Goal: Information Seeking & Learning: Learn about a topic

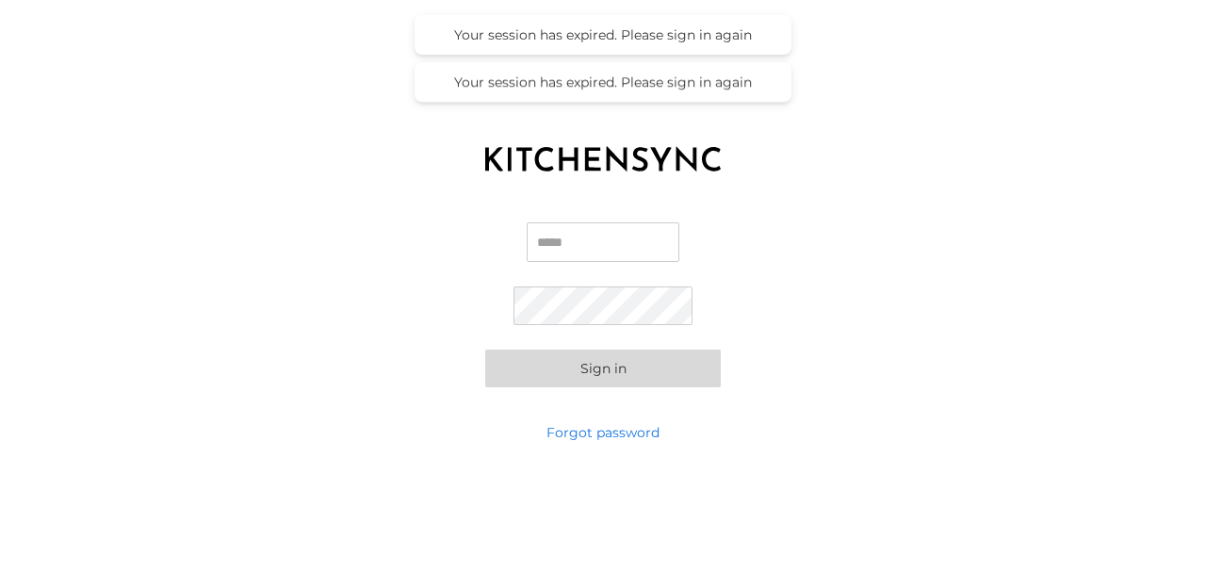
type input "**********"
click at [499, 311] on form "**********" at bounding box center [603, 304] width 236 height 165
click at [485, 350] on button "Sign in" at bounding box center [603, 369] width 236 height 38
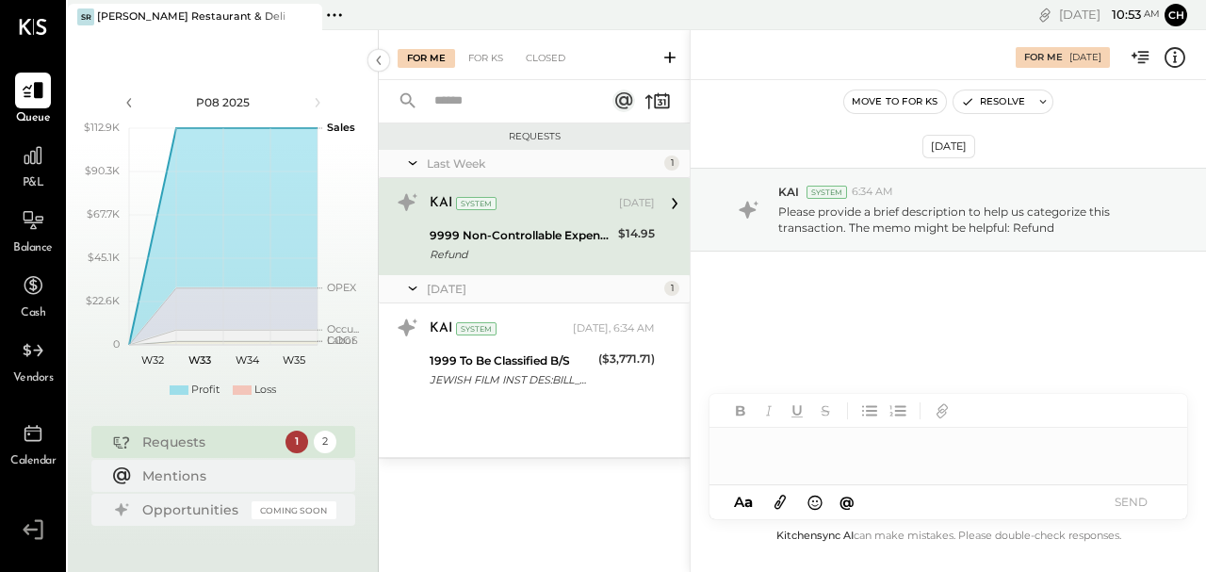
click at [25, 180] on span "P&L" at bounding box center [34, 183] width 22 height 17
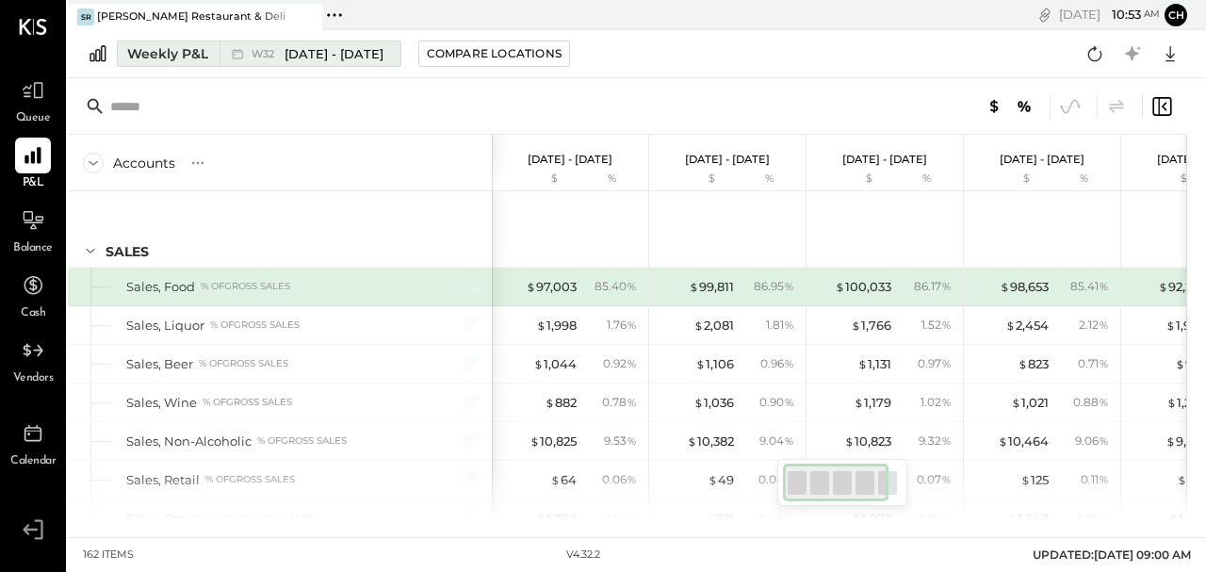
click at [205, 49] on div "Weekly P&L" at bounding box center [167, 53] width 81 height 19
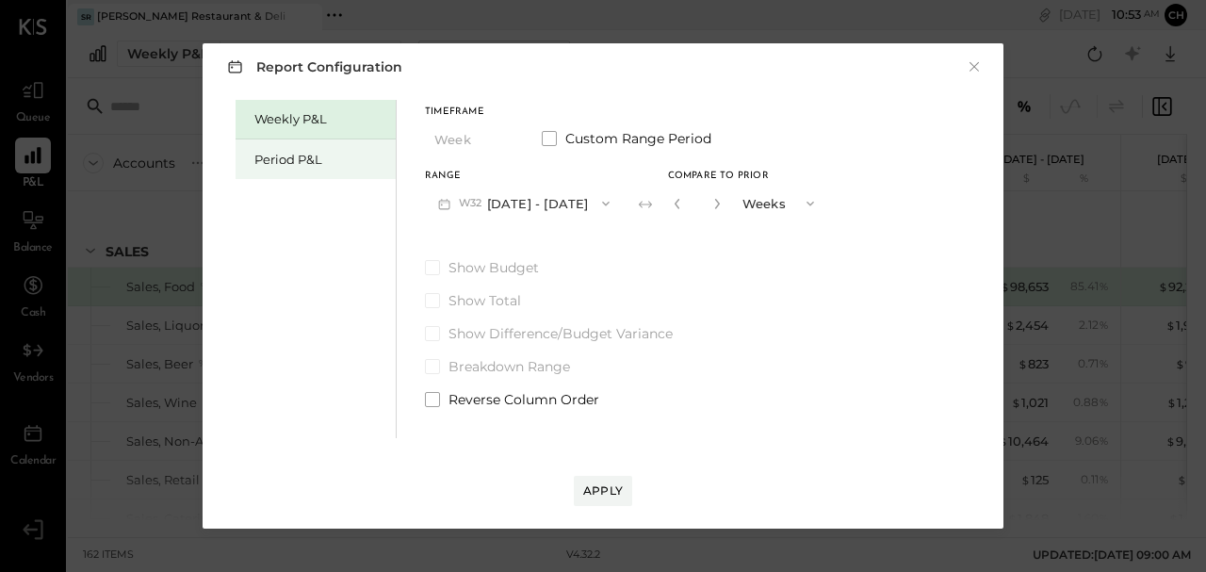
click at [295, 166] on div "Period P&L" at bounding box center [320, 160] width 132 height 18
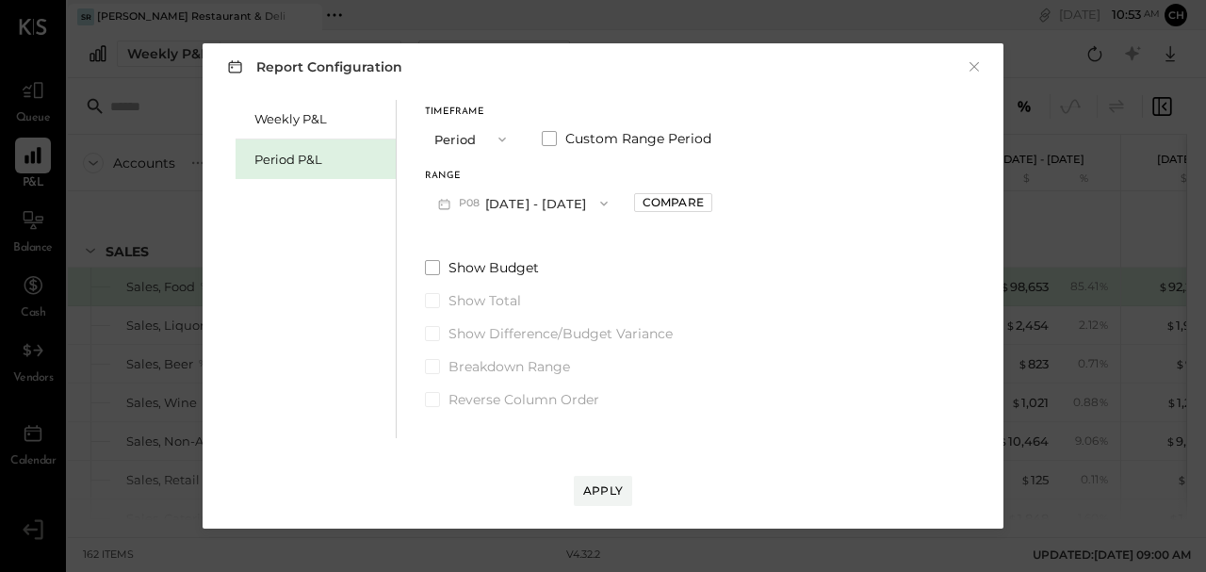
click at [494, 206] on button "P08 [DATE] - [DATE]" at bounding box center [523, 203] width 196 height 35
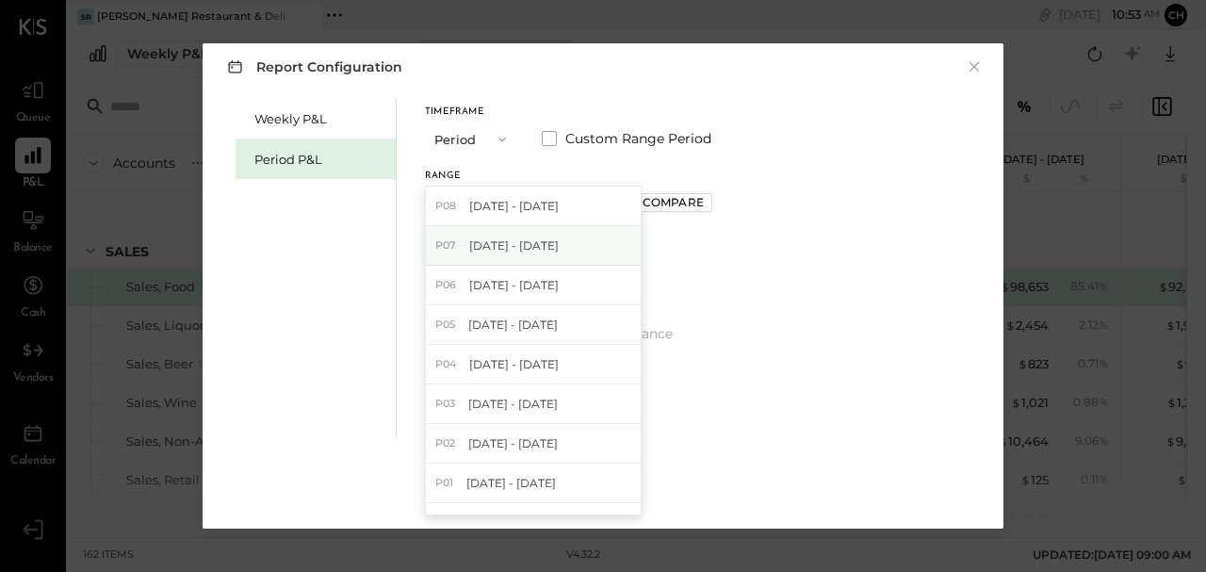
click at [521, 247] on span "[DATE] - [DATE]" at bounding box center [514, 245] width 90 height 16
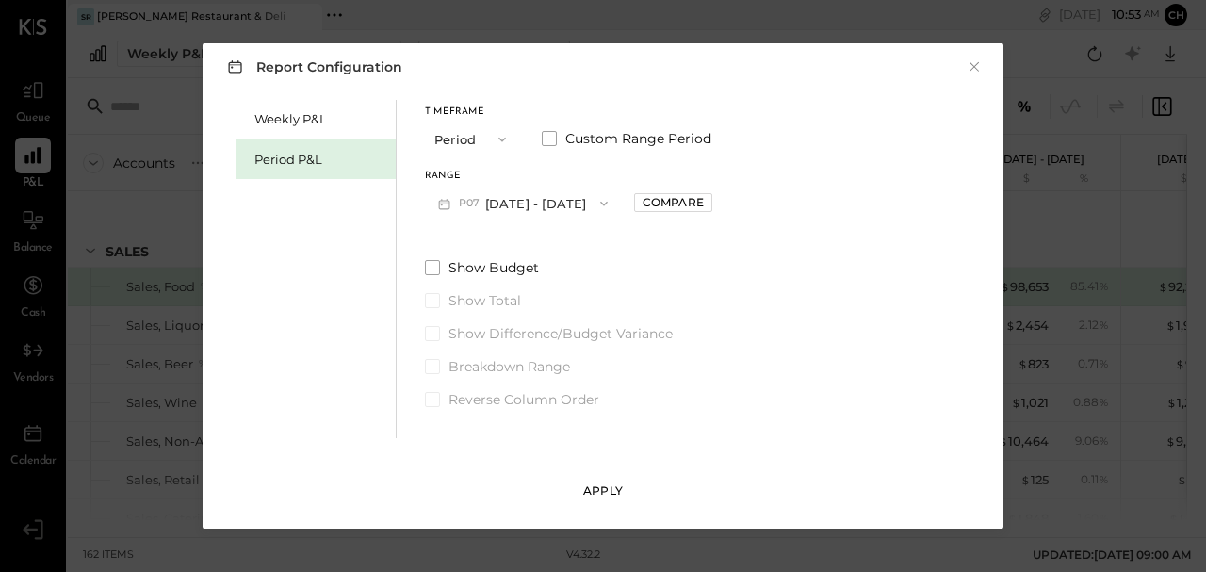
click at [603, 490] on div "Apply" at bounding box center [603, 490] width 40 height 16
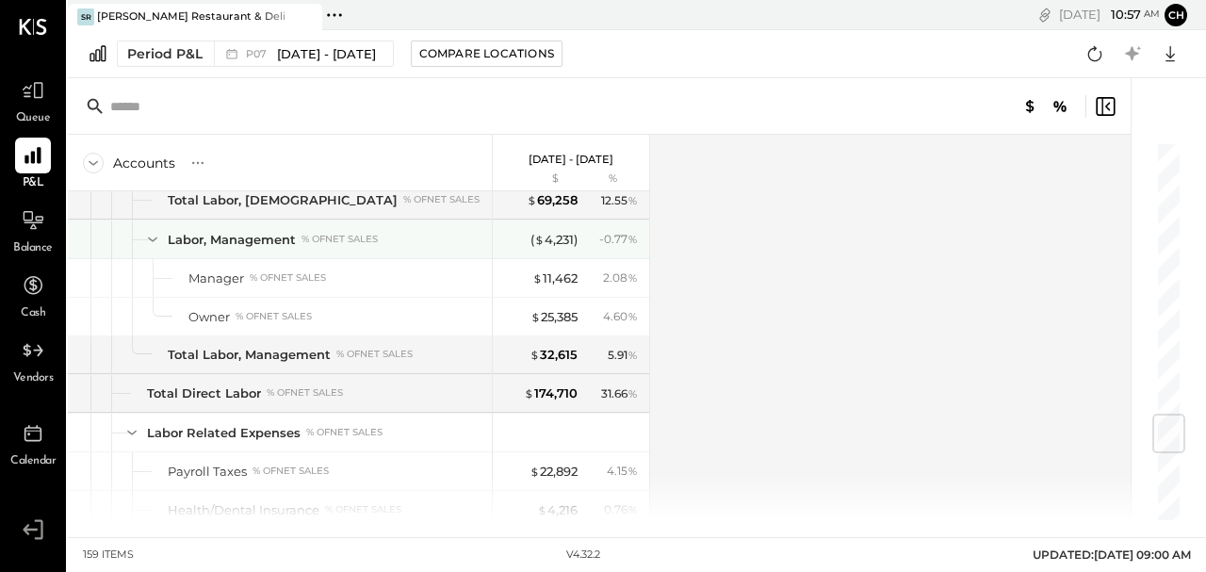
scroll to position [2198, 0]
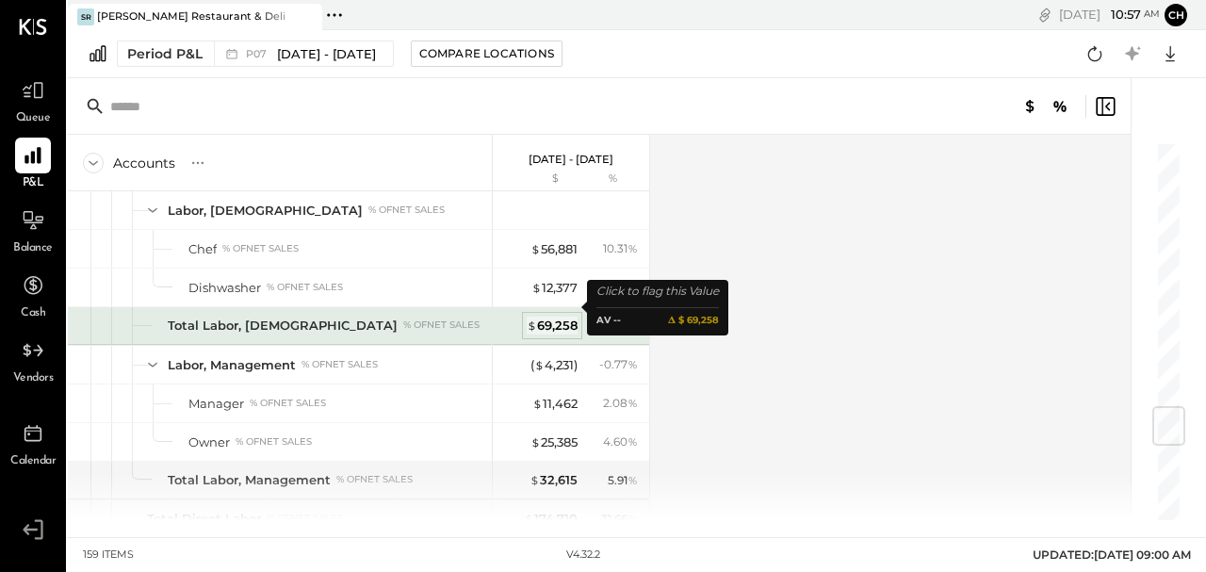
click at [539, 317] on div "$ 69,258" at bounding box center [552, 326] width 51 height 18
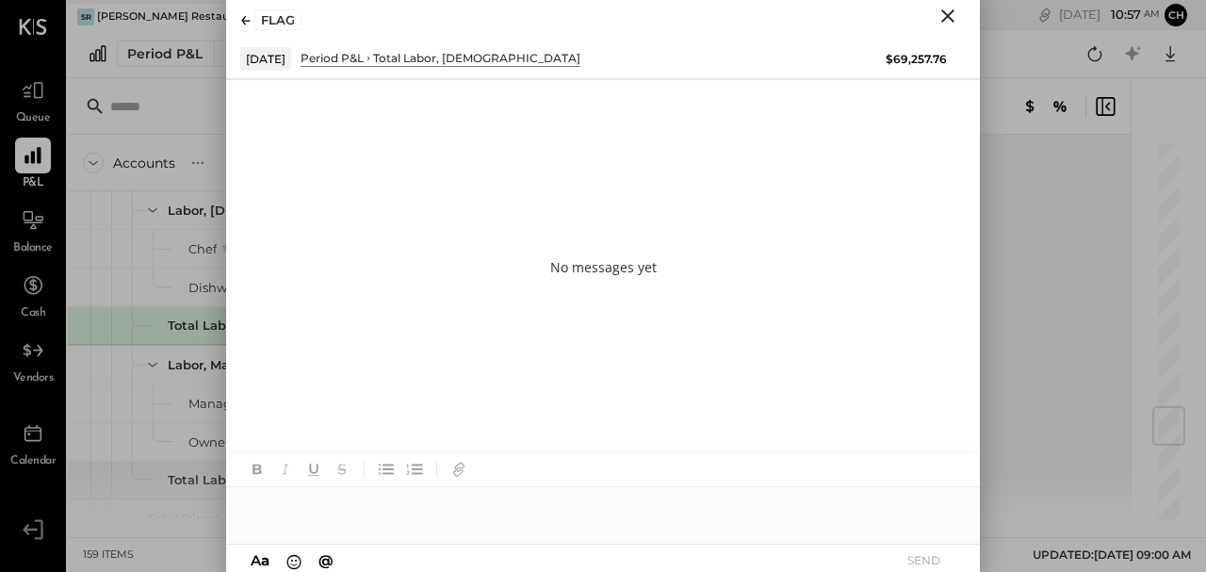
click at [950, 21] on icon "Close" at bounding box center [948, 16] width 23 height 23
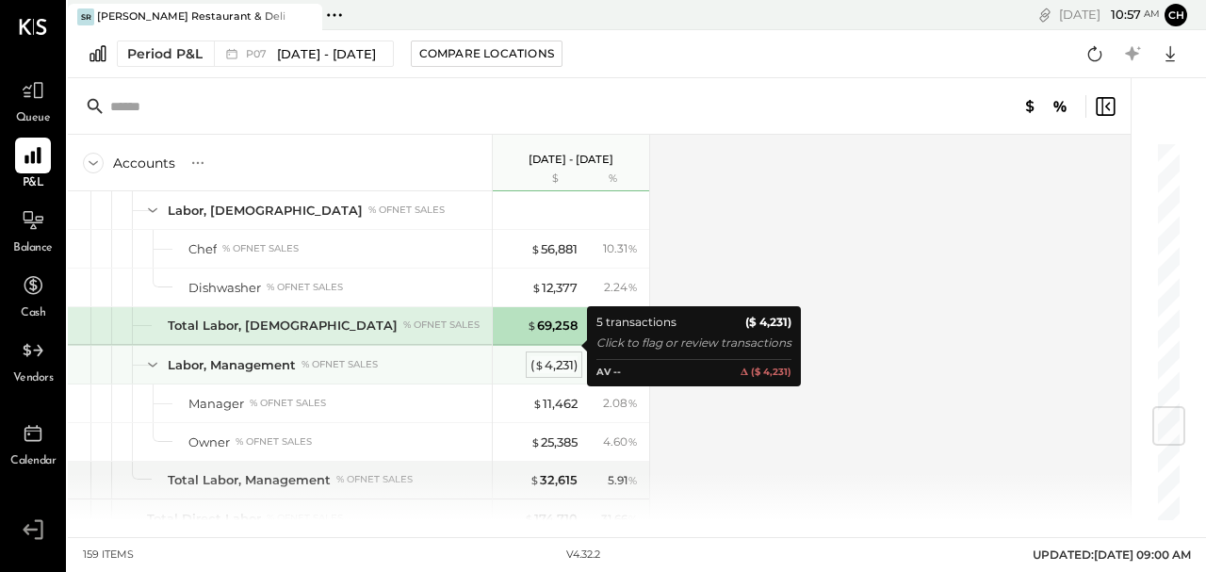
click at [544, 356] on div "( $ 4,231 )" at bounding box center [553, 365] width 47 height 18
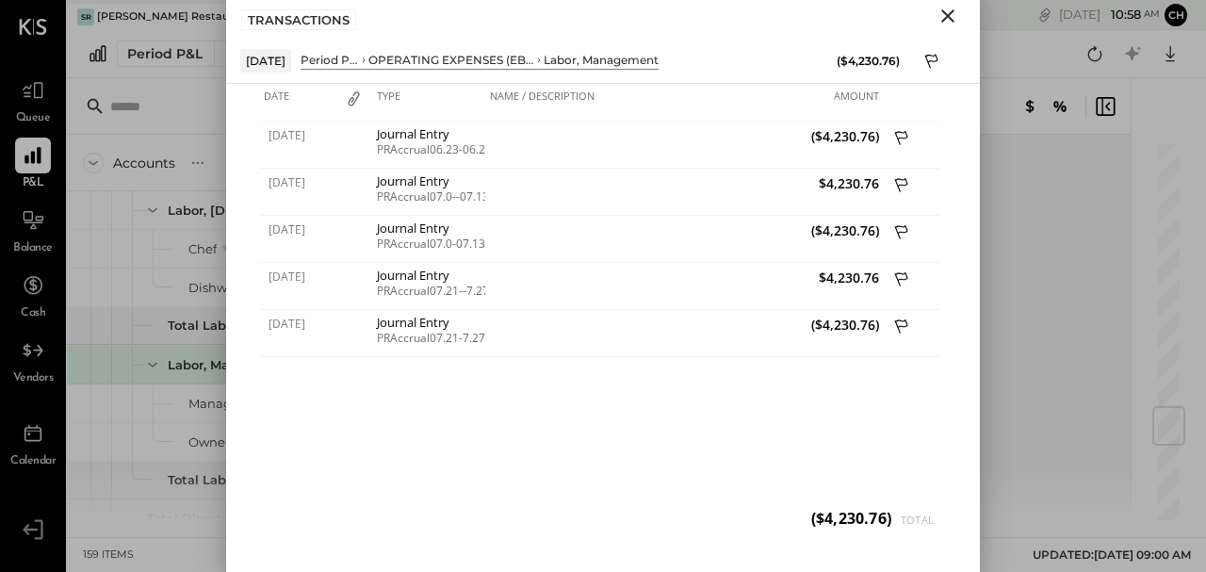
click at [949, 13] on icon "Close" at bounding box center [947, 15] width 13 height 13
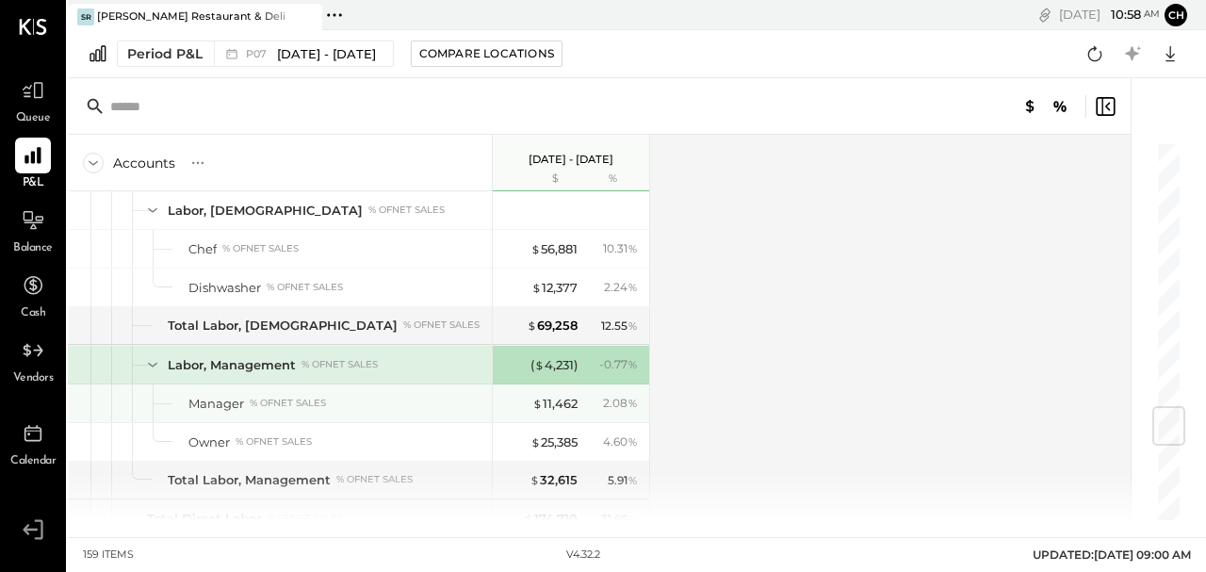
scroll to position [2073, 0]
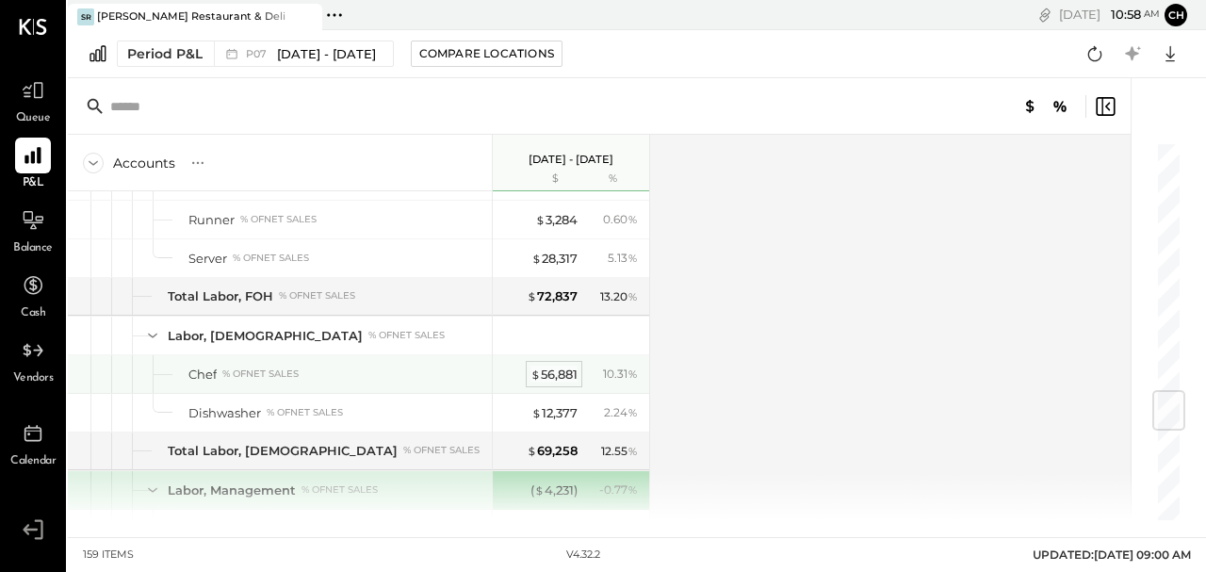
click at [537, 367] on span "$" at bounding box center [535, 374] width 10 height 15
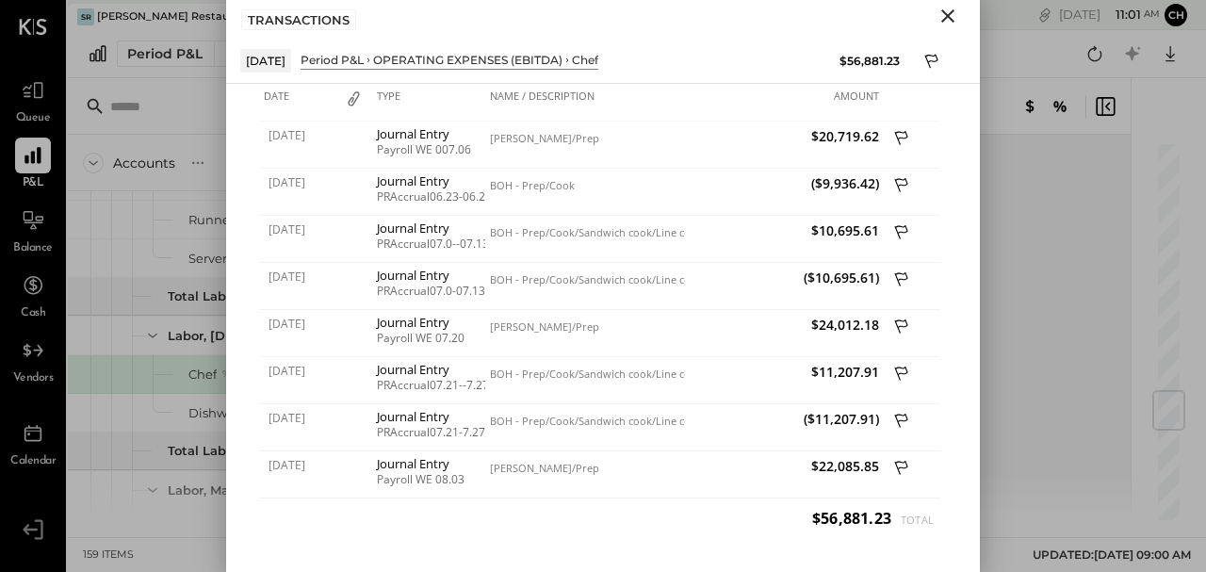
click at [1040, 480] on div "Accounts S % GL [DATE] - [DATE] $ % SALES Sales, Food % of GROSS SALES Sales, L…" at bounding box center [601, 327] width 1066 height 385
click at [950, 15] on icon "Close" at bounding box center [948, 16] width 23 height 23
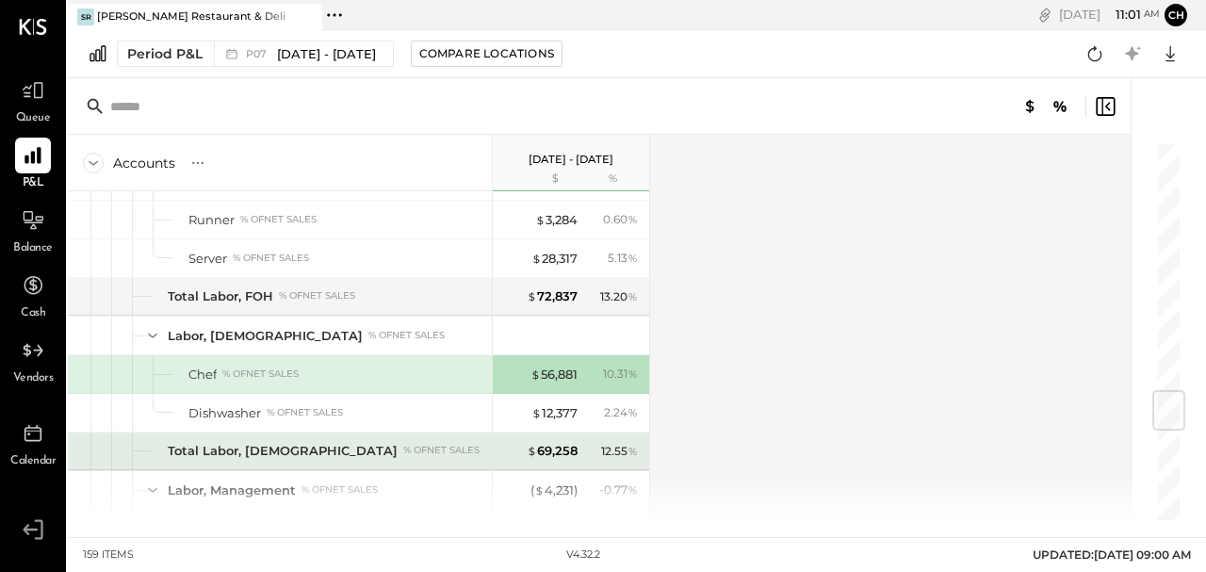
scroll to position [2135, 0]
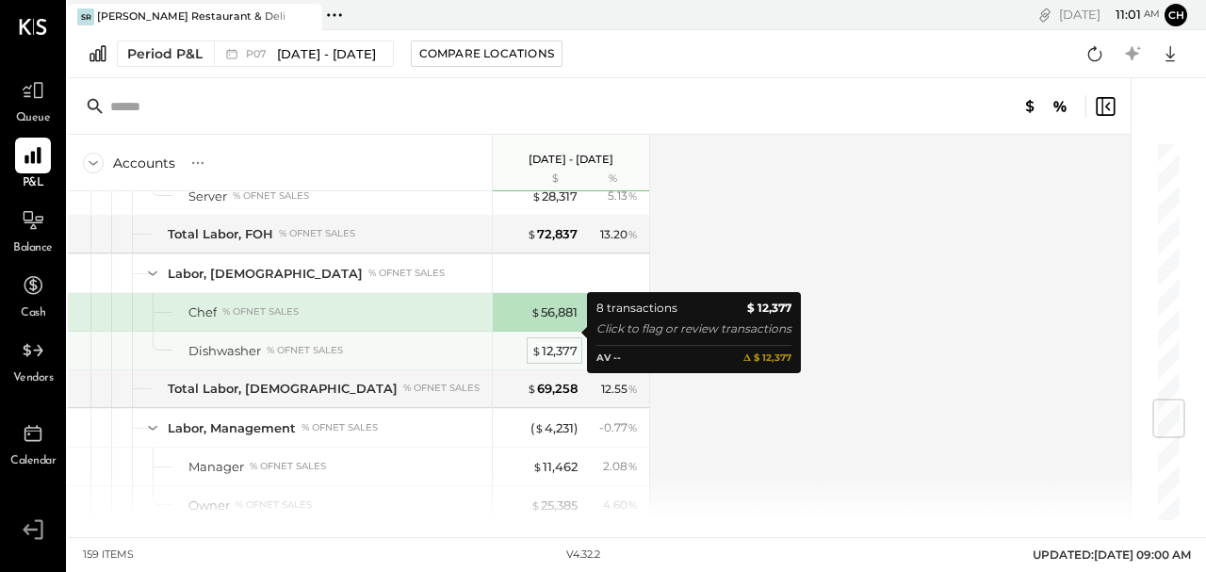
click at [560, 342] on div "$ 12,377" at bounding box center [554, 351] width 46 height 18
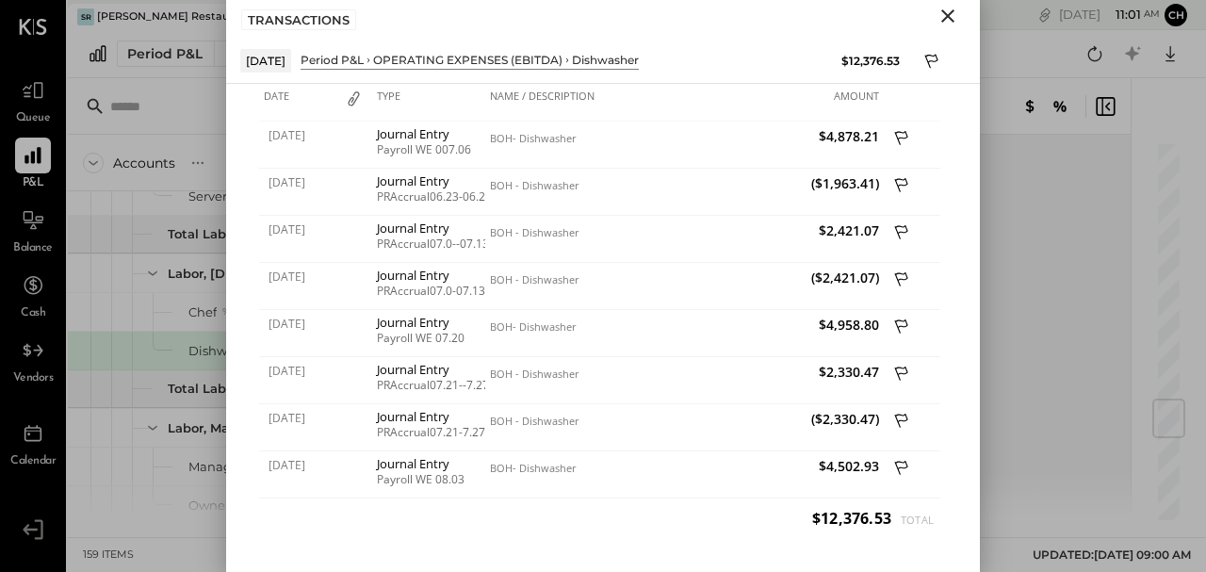
click at [948, 9] on icon "Close" at bounding box center [948, 16] width 23 height 23
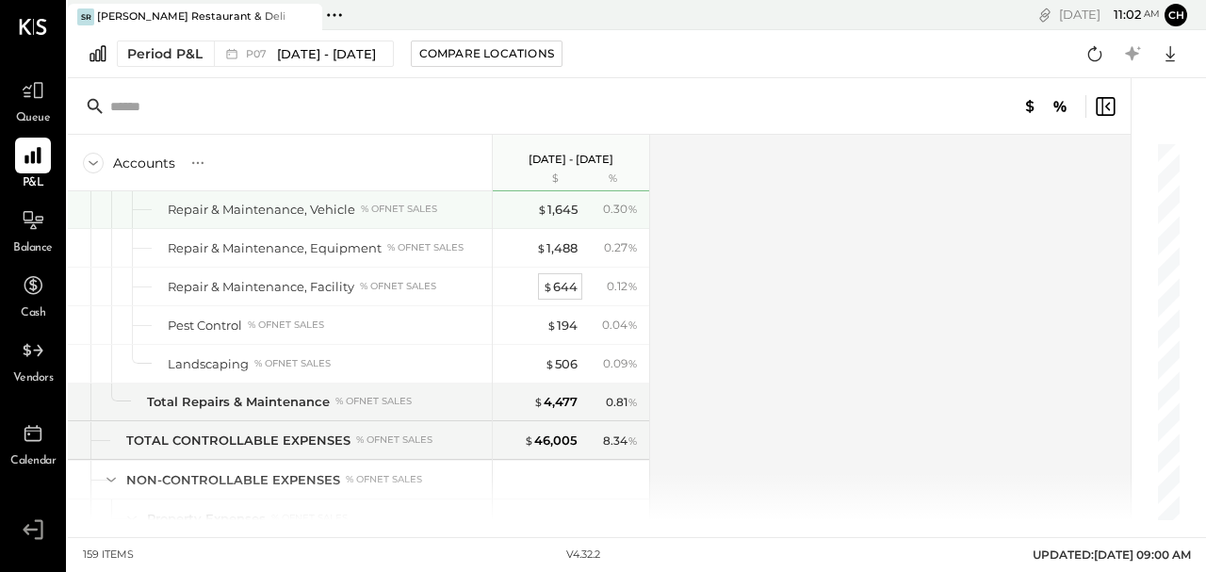
scroll to position [4146, 0]
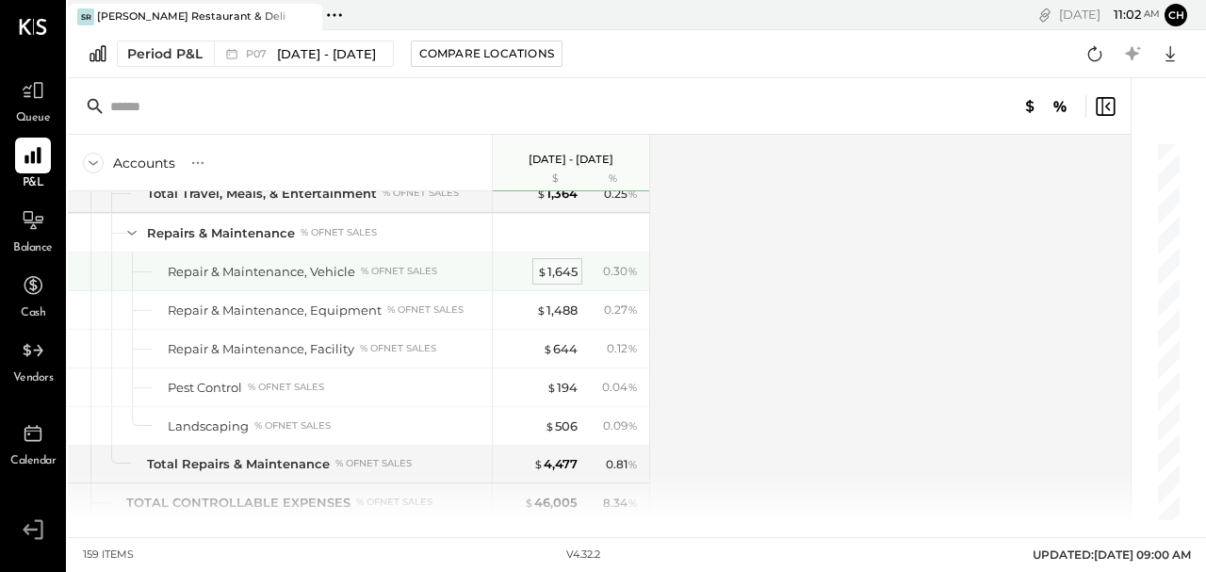
click at [558, 263] on div "$ 1,645" at bounding box center [557, 272] width 41 height 18
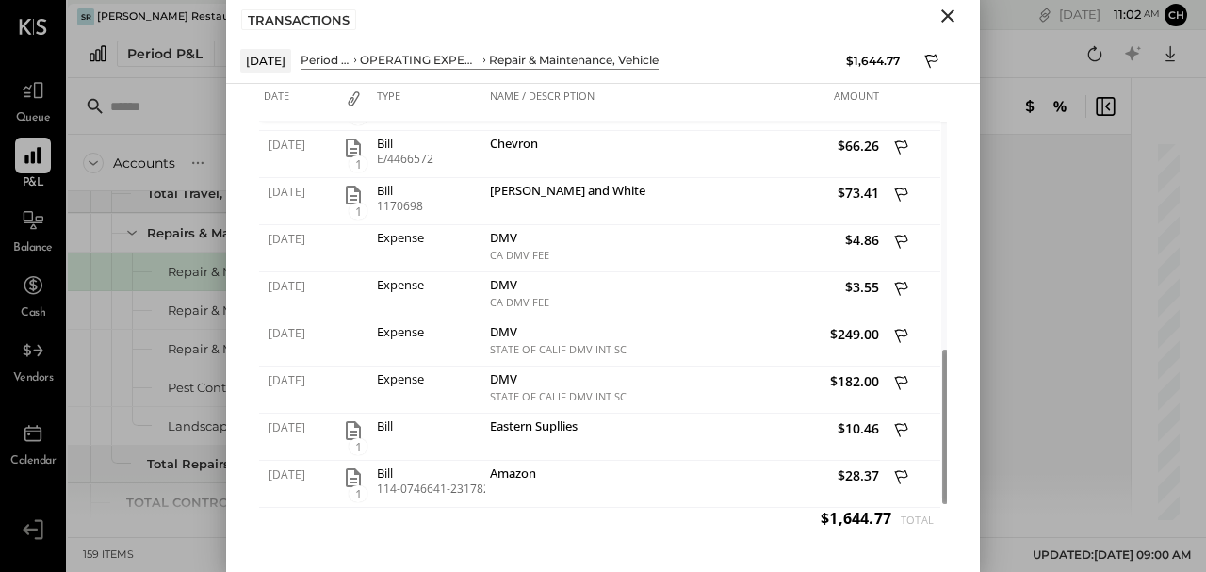
click at [950, 13] on icon "Close" at bounding box center [947, 15] width 13 height 13
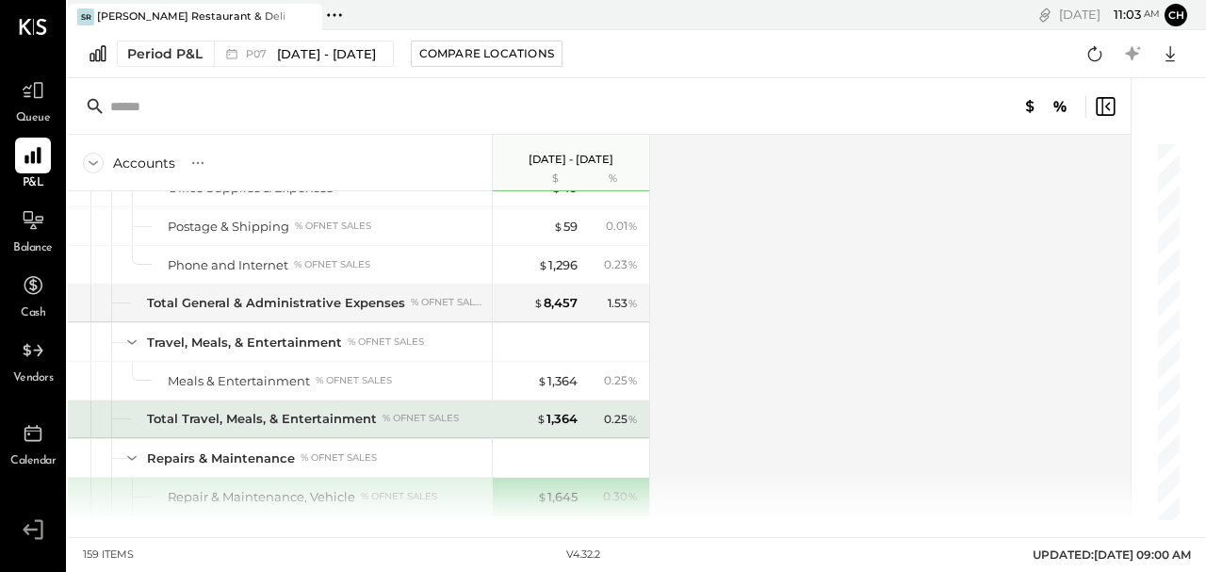
scroll to position [3857, 0]
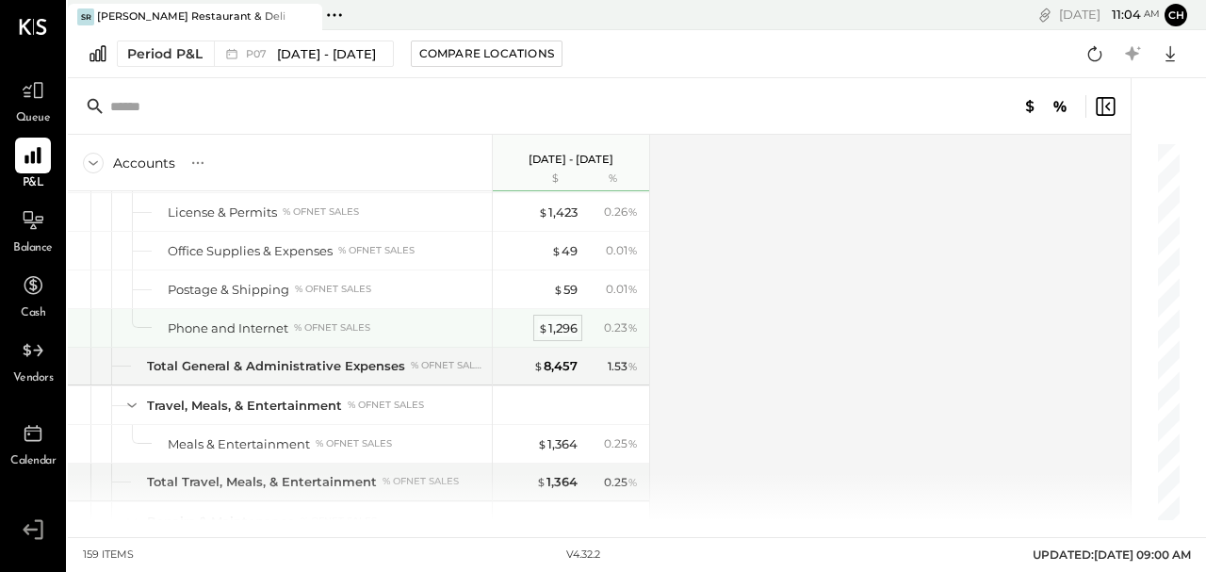
click at [563, 319] on div "$ 1,296" at bounding box center [558, 328] width 40 height 18
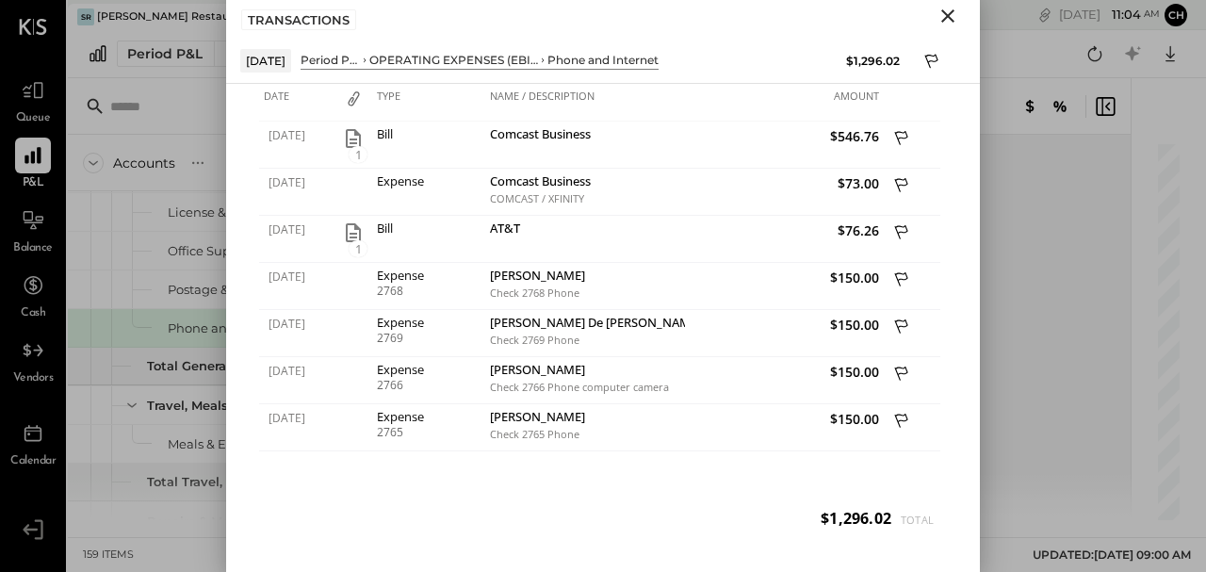
click at [944, 11] on icon "Close" at bounding box center [947, 15] width 13 height 13
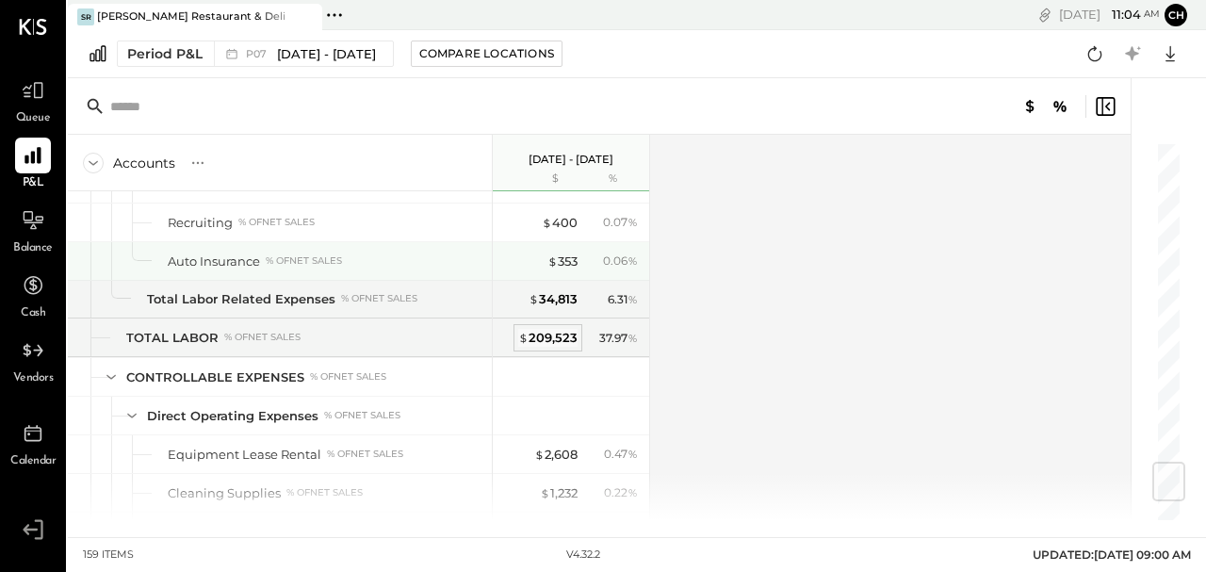
scroll to position [2665, 0]
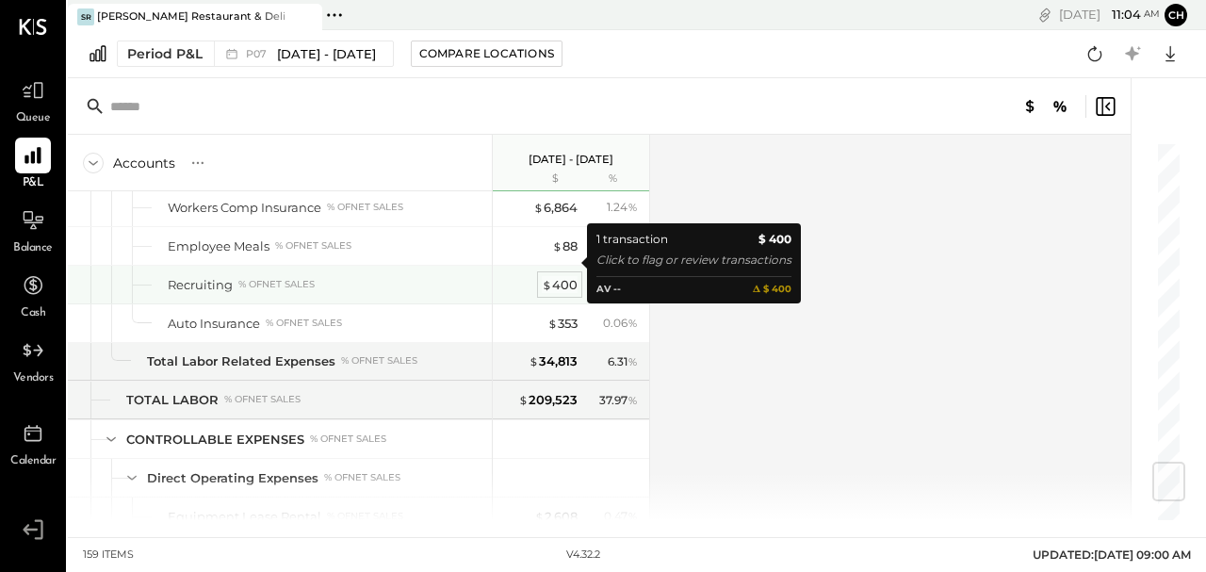
click at [571, 276] on div "$ 400" at bounding box center [560, 285] width 36 height 18
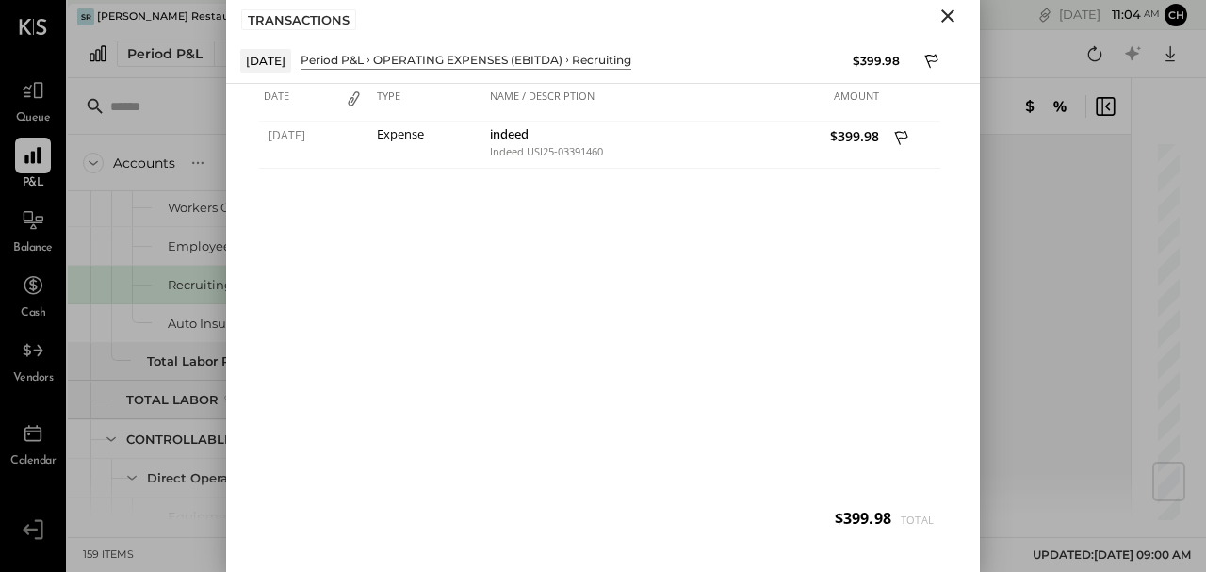
drag, startPoint x: 948, startPoint y: 11, endPoint x: 920, endPoint y: 31, distance: 34.5
click at [948, 11] on icon "Close" at bounding box center [948, 16] width 23 height 23
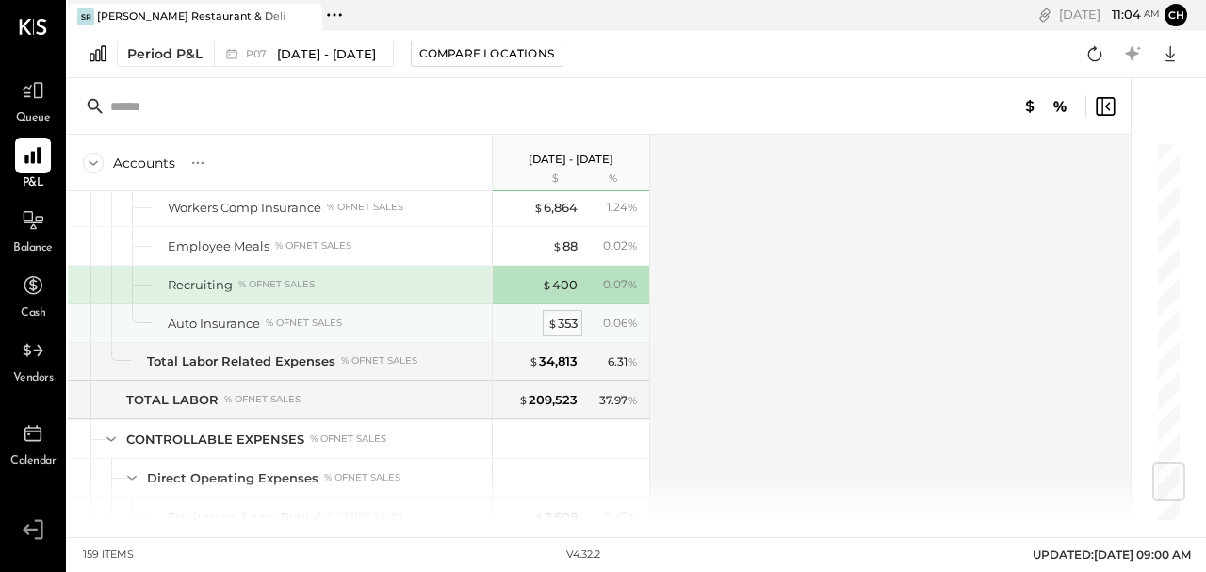
click at [570, 315] on div "$ 353" at bounding box center [562, 324] width 30 height 18
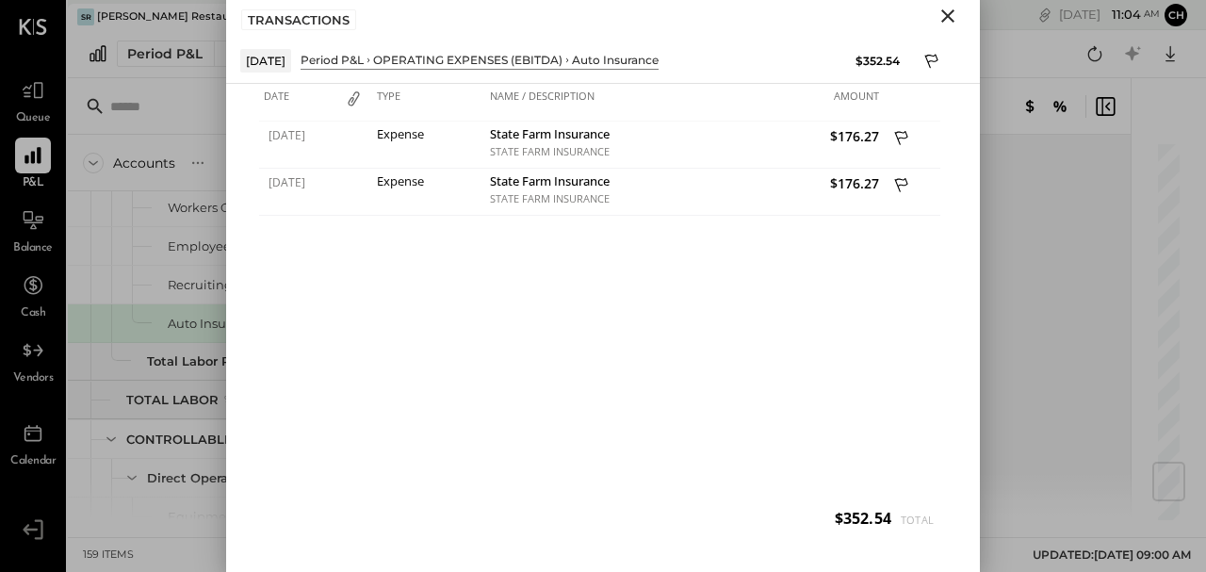
click at [944, 9] on icon "Close" at bounding box center [948, 16] width 23 height 23
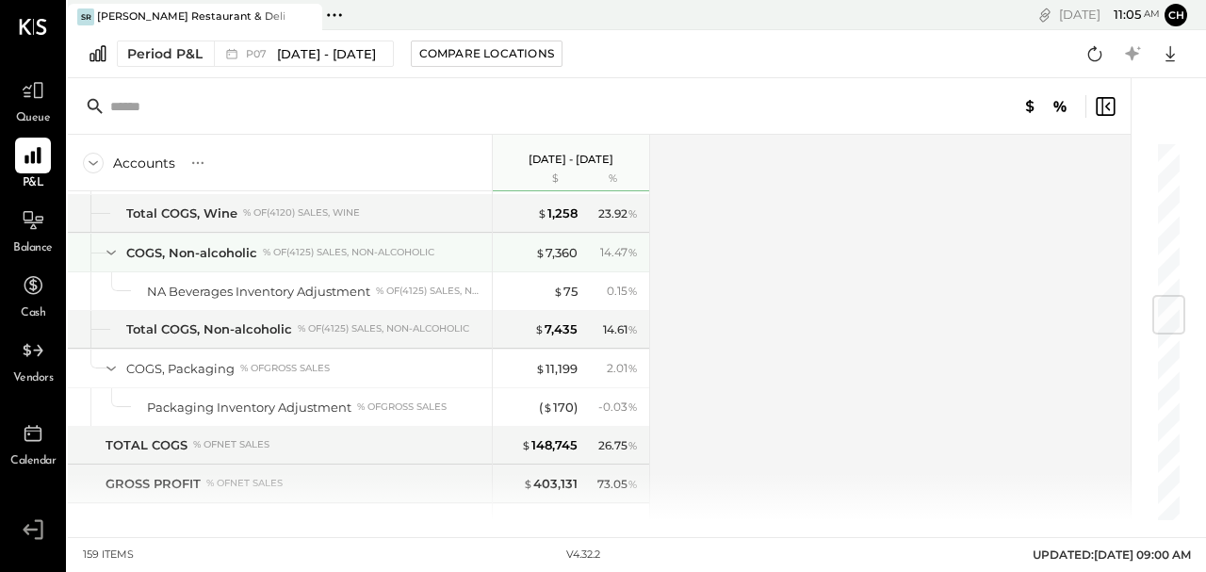
scroll to position [1282, 0]
